Goal: Find specific page/section: Find specific page/section

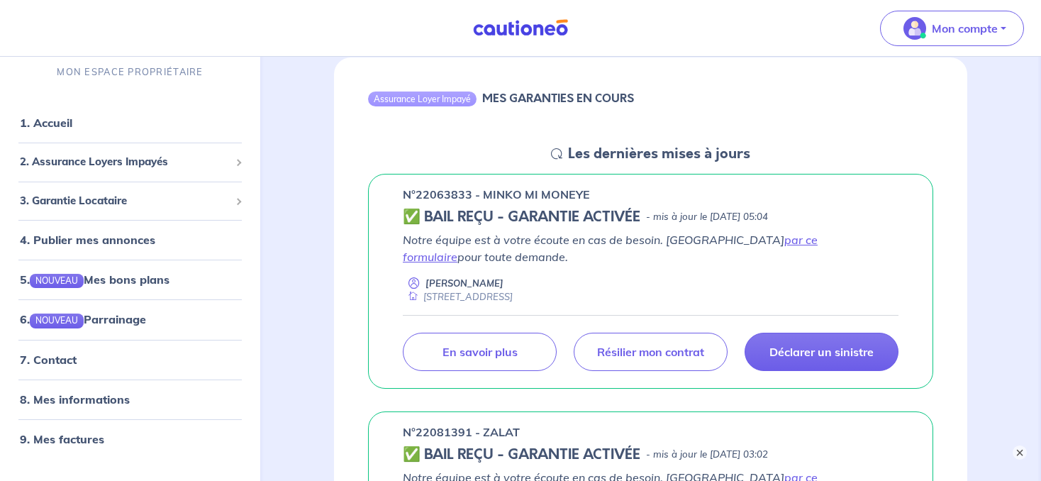
scroll to position [150, 0]
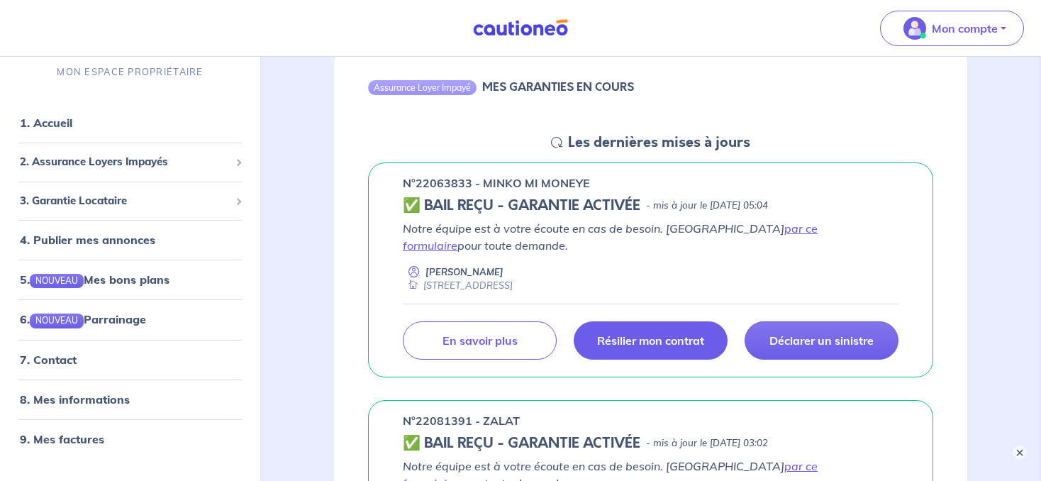
click at [674, 338] on p "Résilier mon contrat" at bounding box center [650, 340] width 107 height 14
click at [648, 335] on p "Résilier mon contrat" at bounding box center [650, 340] width 107 height 14
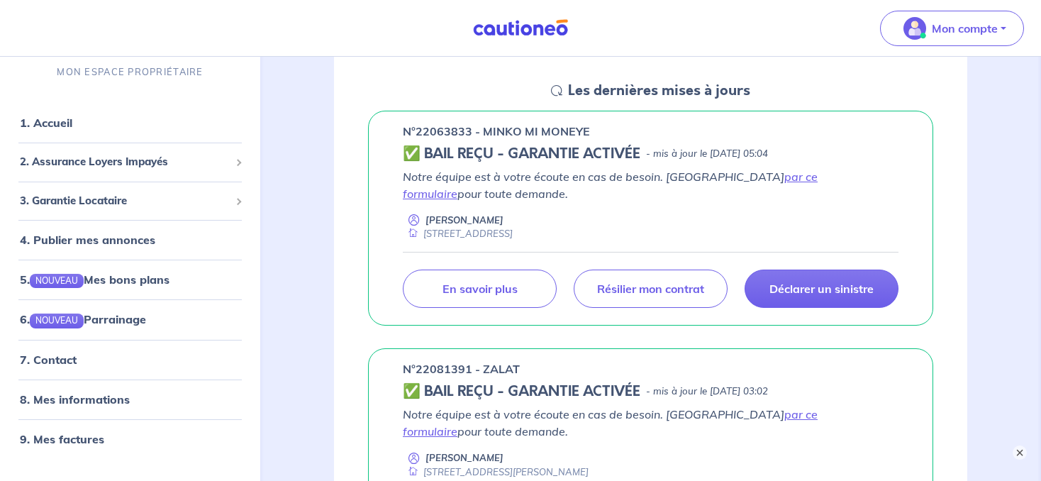
scroll to position [224, 0]
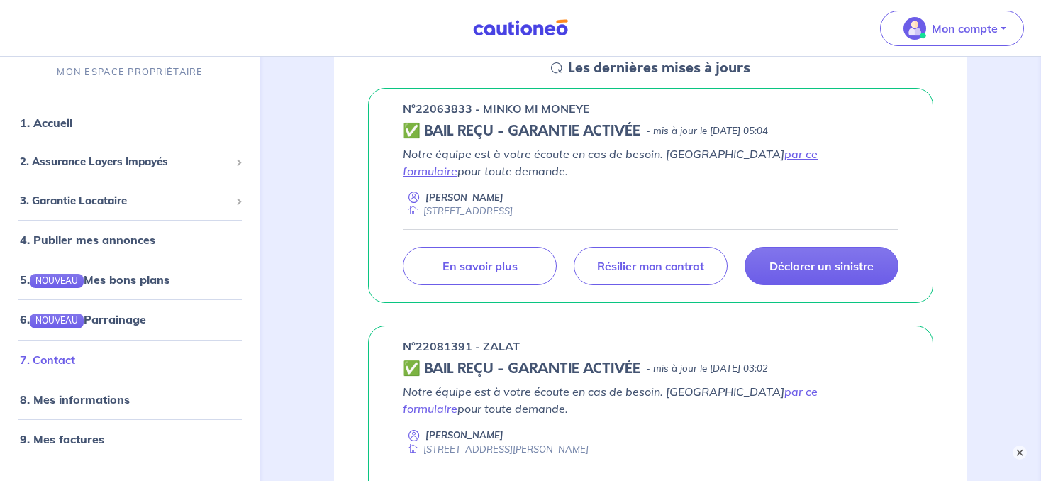
click at [53, 360] on link "7. Contact" at bounding box center [47, 359] width 55 height 14
drag, startPoint x: 405, startPoint y: 106, endPoint x: 606, endPoint y: 106, distance: 201.4
click at [606, 106] on div "n°22063833 - MINKO MI MONEYE" at bounding box center [651, 108] width 496 height 17
copy p "n°22063833 - MINKO MI MONEYE"
